Goal: Task Accomplishment & Management: Use online tool/utility

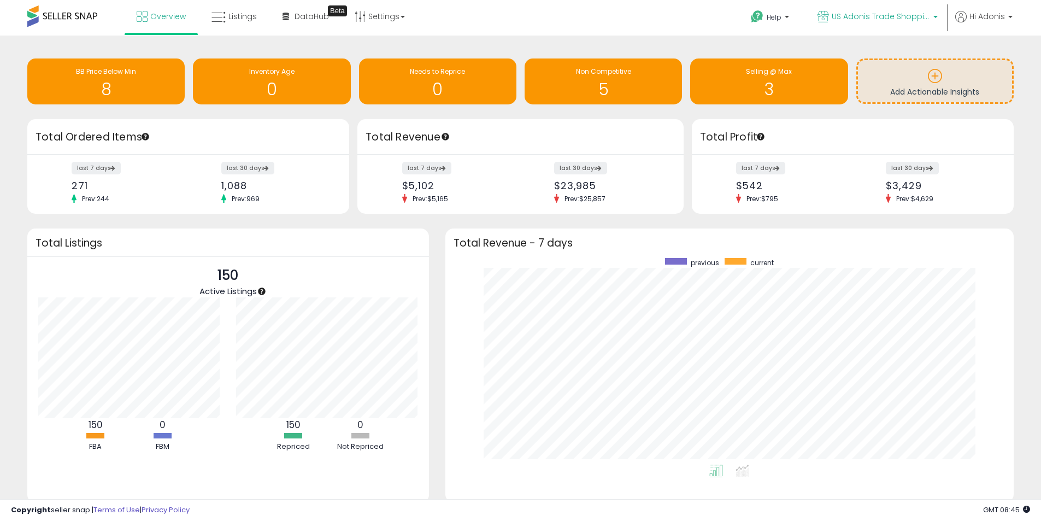
click at [893, 20] on span "US Adonis Trade Shopping" at bounding box center [881, 16] width 98 height 11
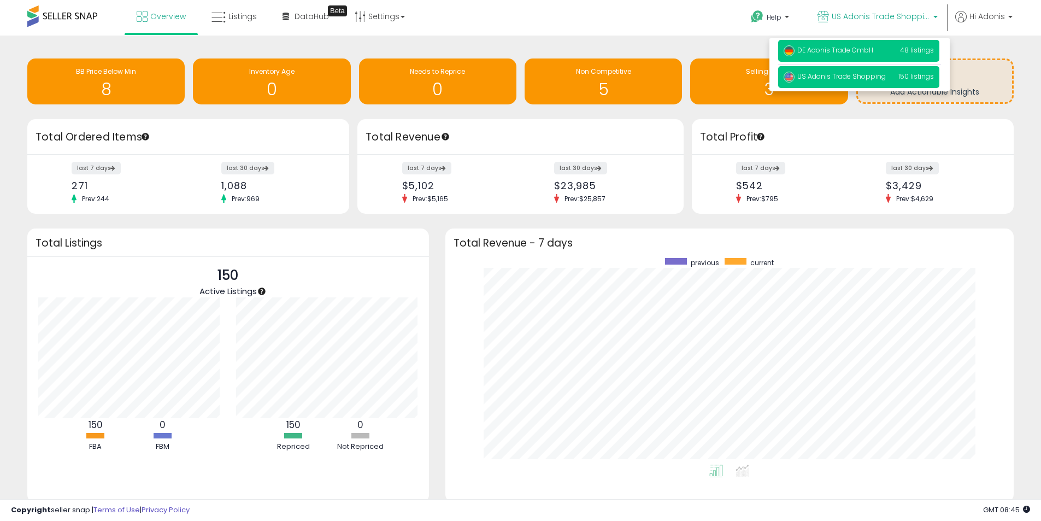
click at [844, 49] on span "DE Adonis Trade GmbH" at bounding box center [829, 49] width 90 height 9
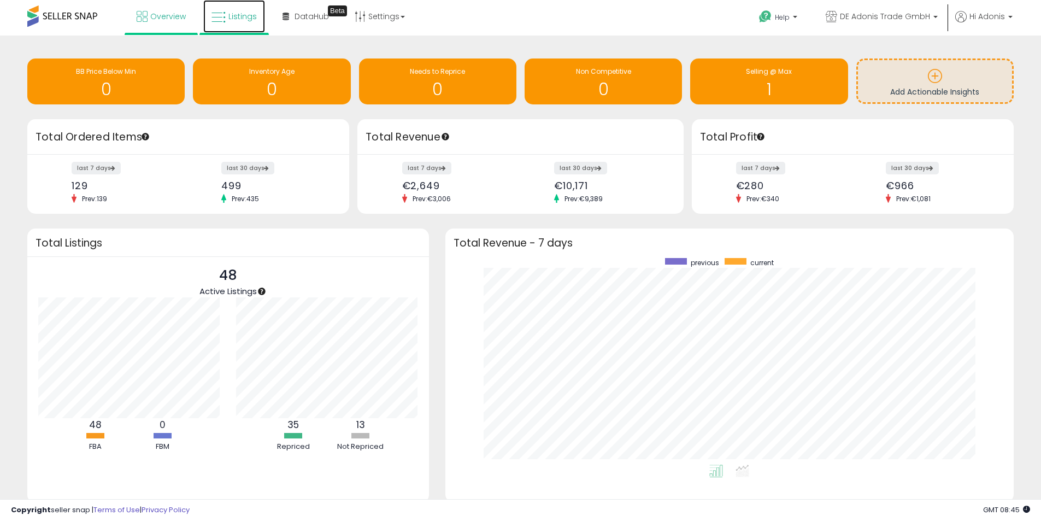
click at [247, 19] on span "Listings" at bounding box center [243, 16] width 28 height 11
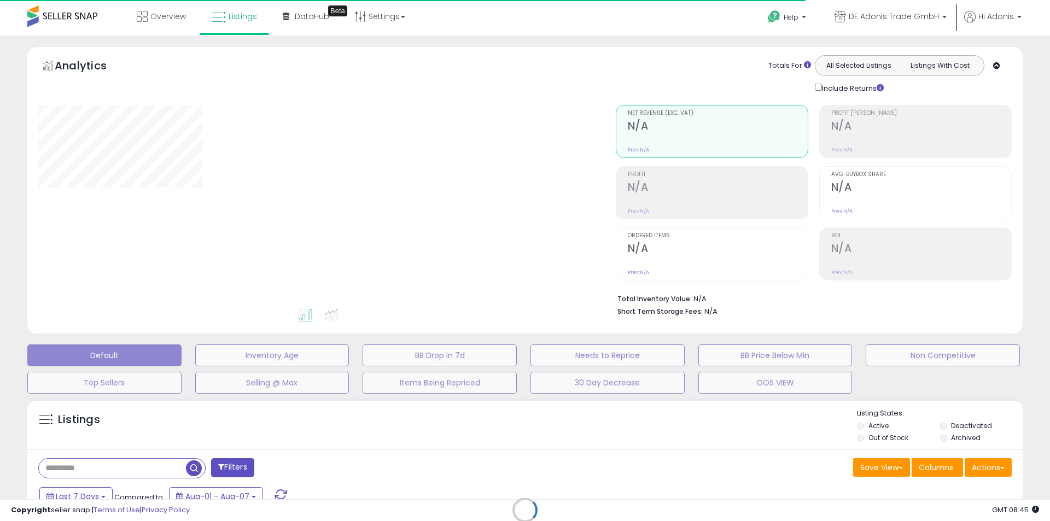
click at [127, 470] on div "Retrieving listings data.." at bounding box center [524, 518] width 1011 height 249
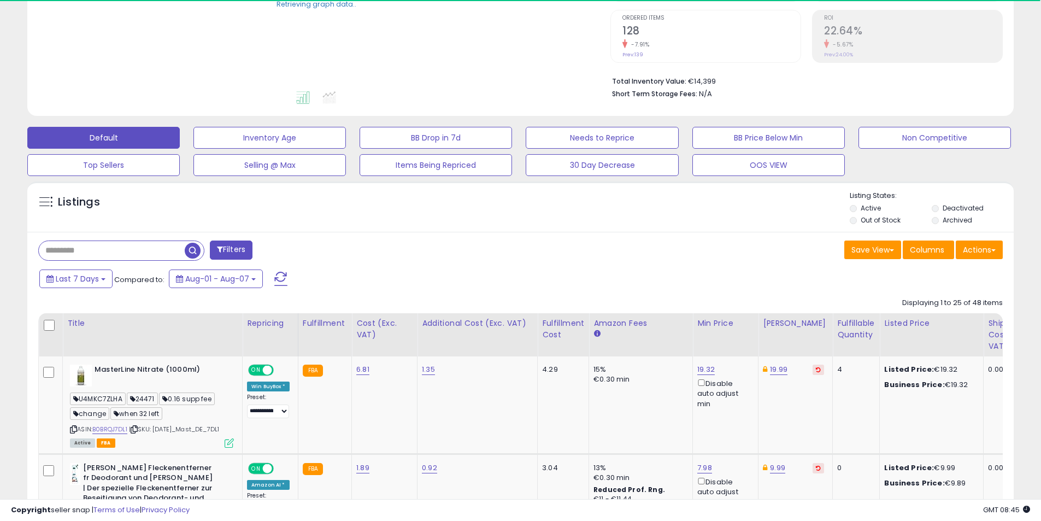
scroll to position [219, 0]
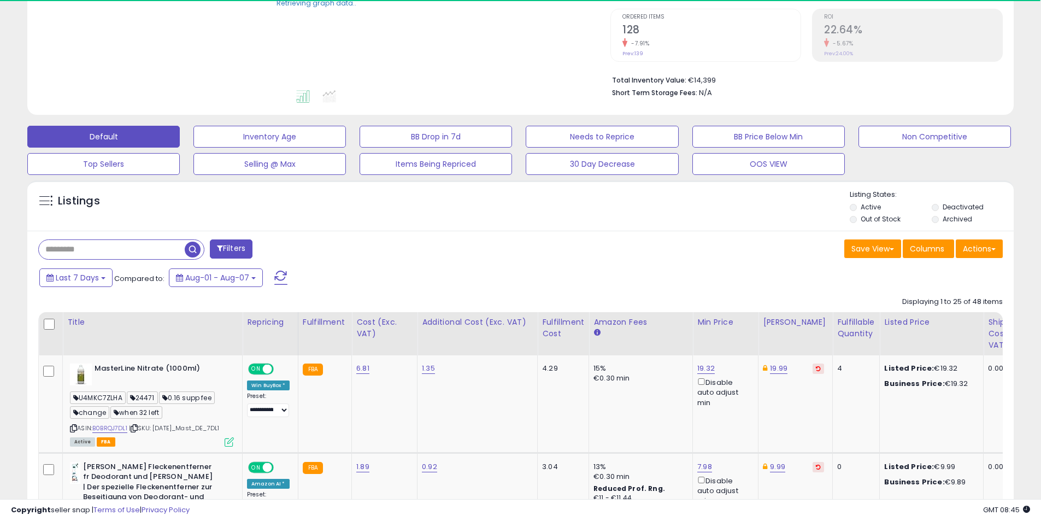
click at [163, 249] on input "text" at bounding box center [112, 249] width 146 height 19
paste input "**********"
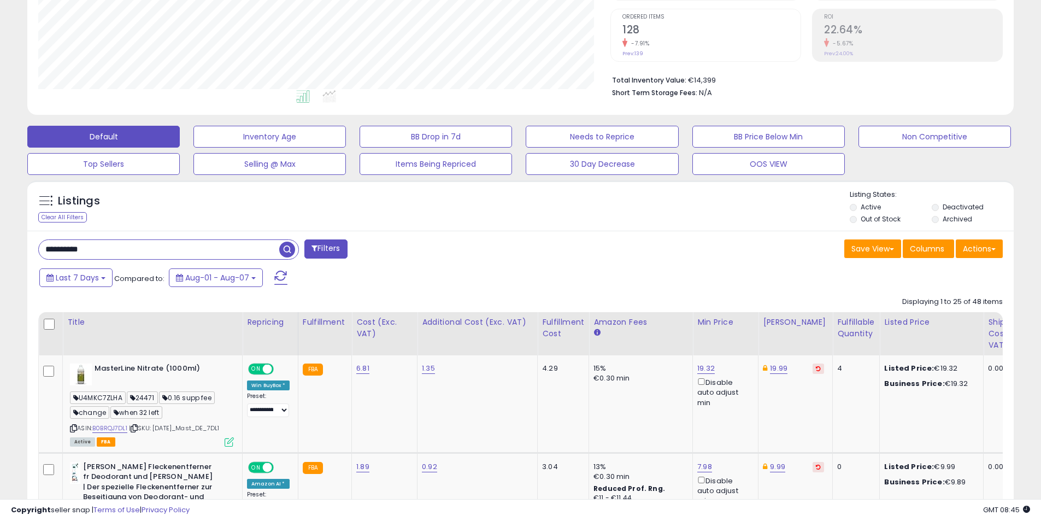
type input "**********"
click at [286, 249] on span "button" at bounding box center [287, 250] width 16 height 16
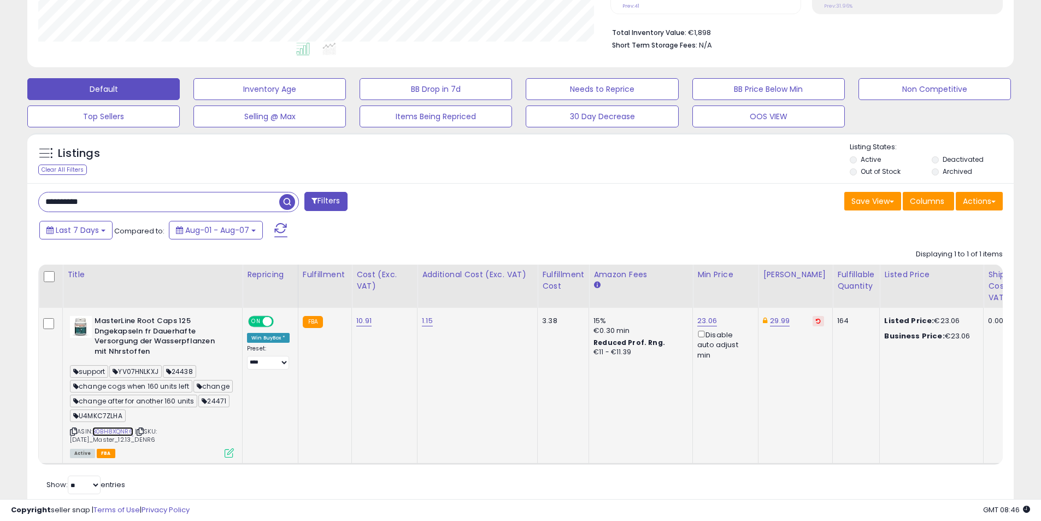
click at [131, 431] on link "B0BH8XQNR6" at bounding box center [112, 431] width 41 height 9
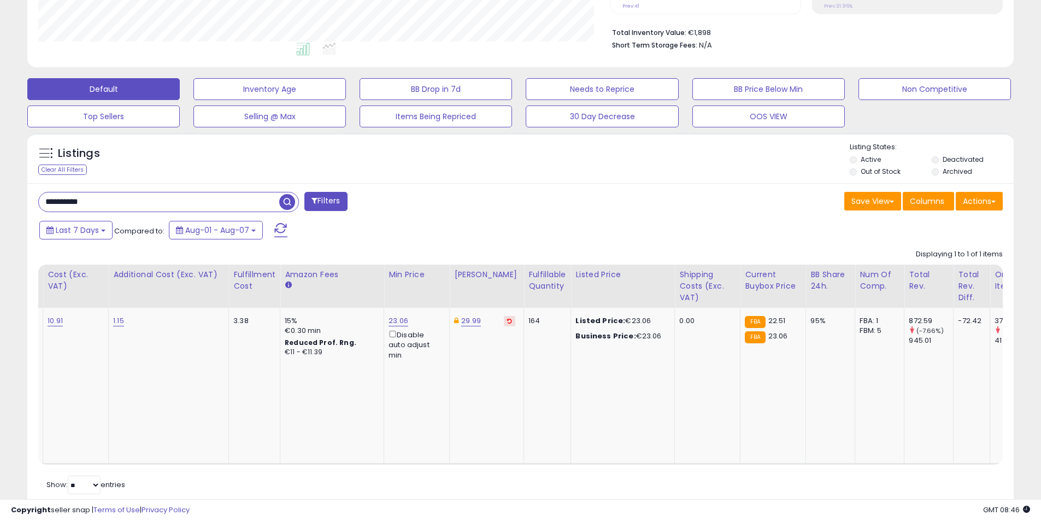
scroll to position [0, 0]
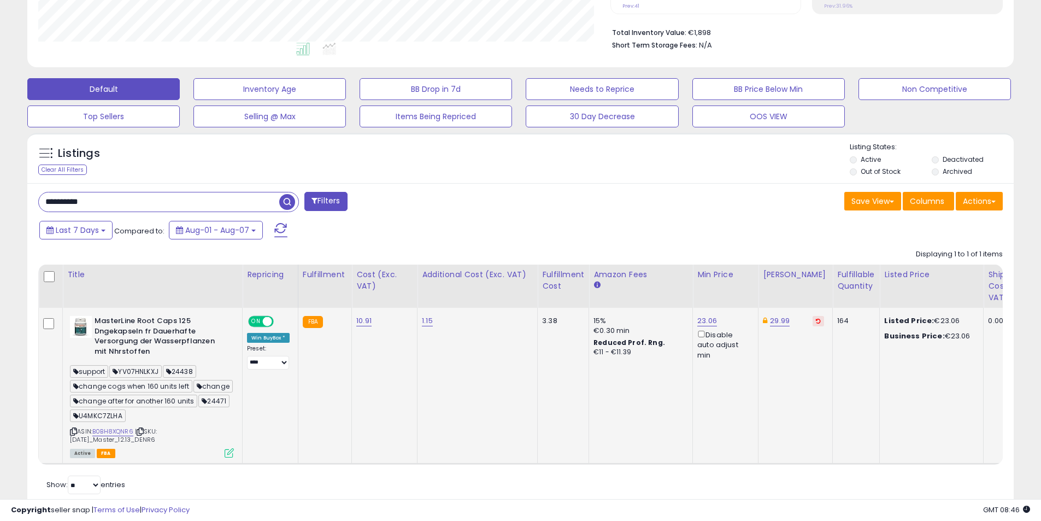
click at [231, 453] on icon at bounding box center [229, 452] width 9 height 9
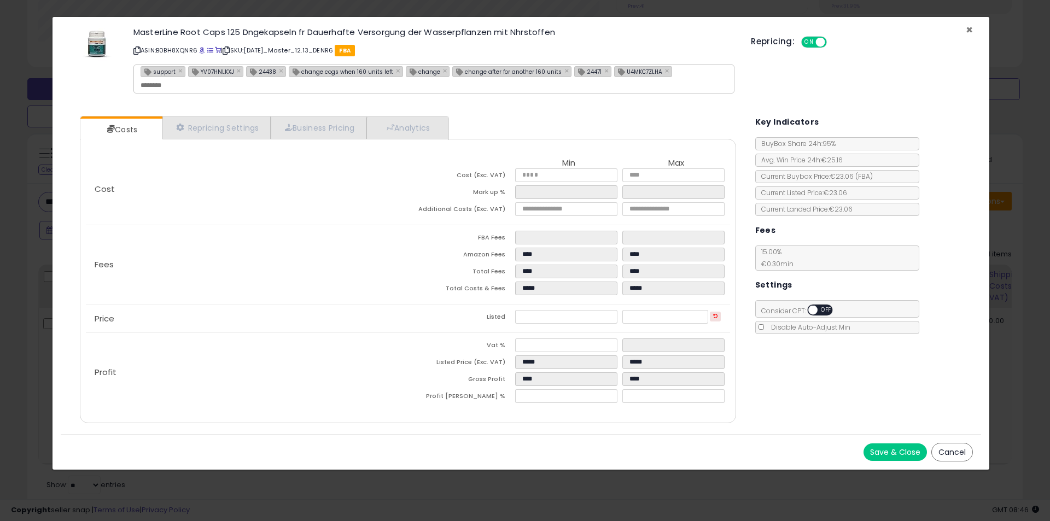
click at [969, 30] on span "×" at bounding box center [968, 30] width 7 height 16
